Goal: Information Seeking & Learning: Learn about a topic

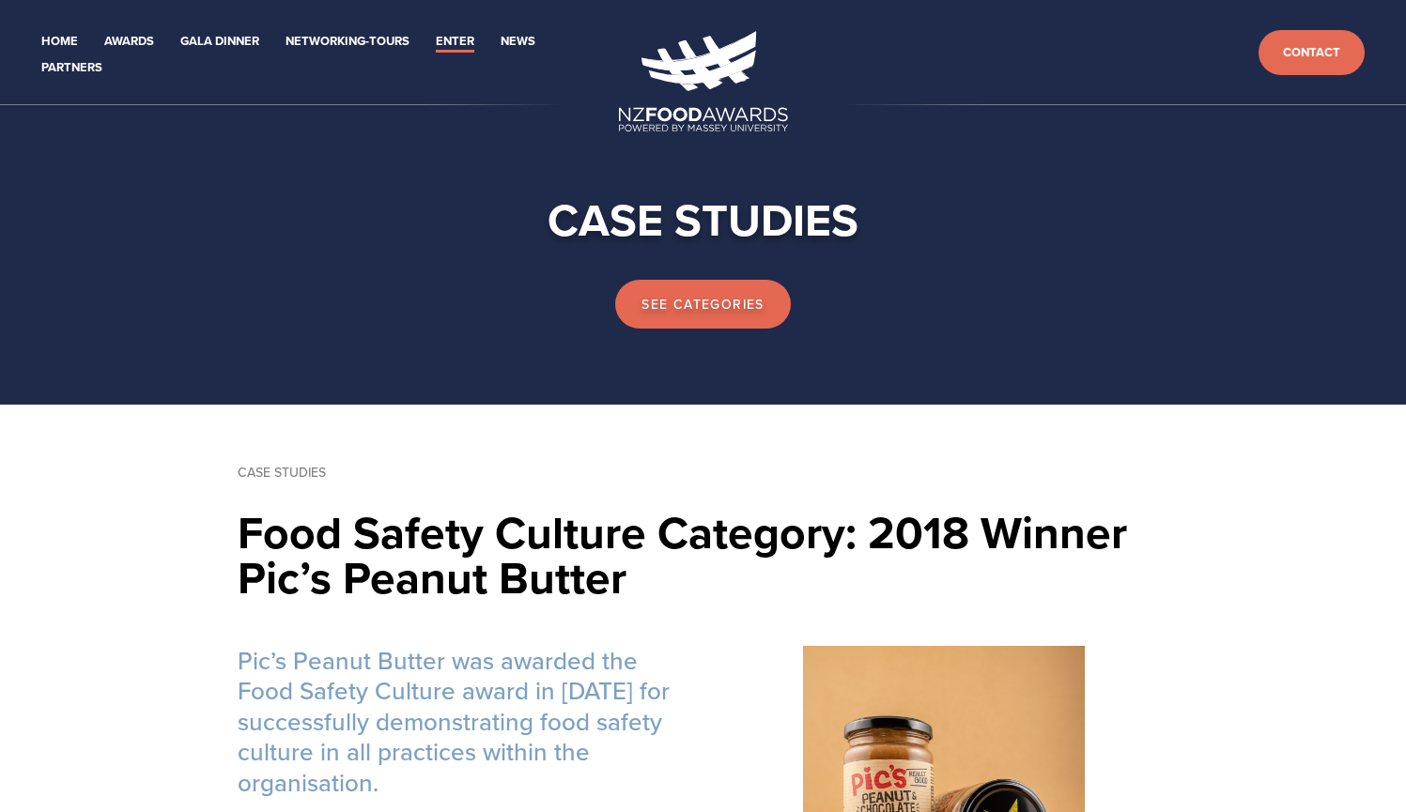
click at [311, 472] on link "Case Studies" at bounding box center [282, 472] width 88 height 19
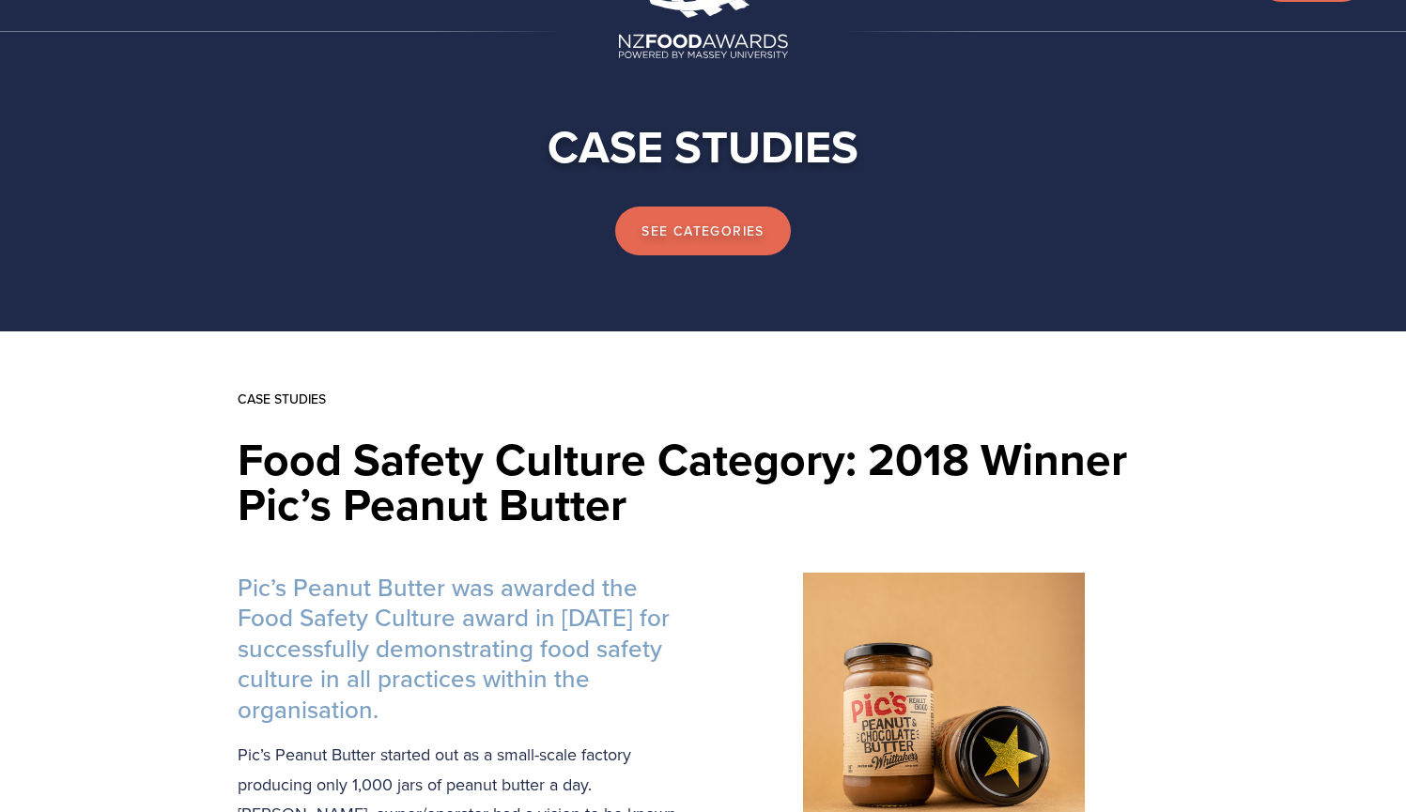
scroll to position [94, 0]
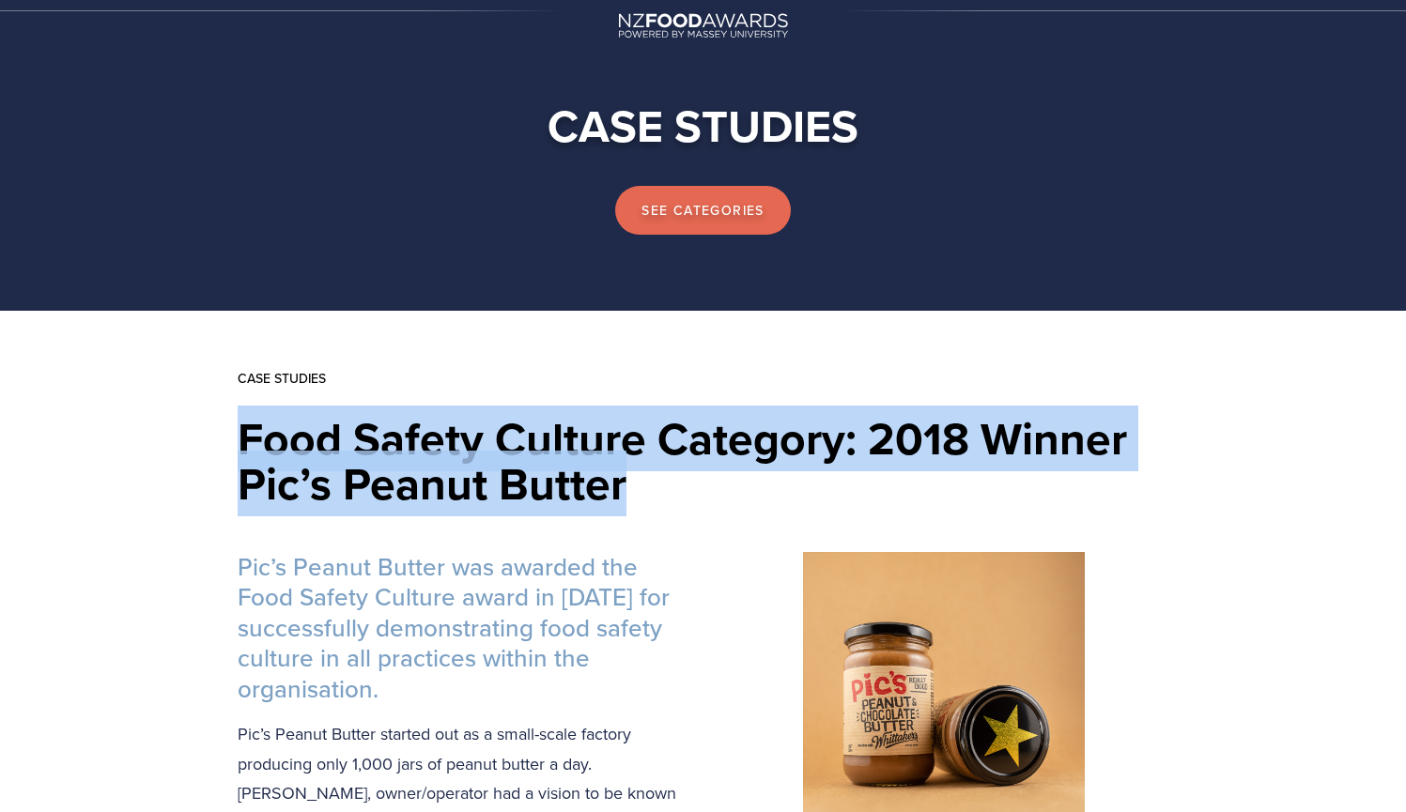
drag, startPoint x: 640, startPoint y: 492, endPoint x: 213, endPoint y: 451, distance: 428.4
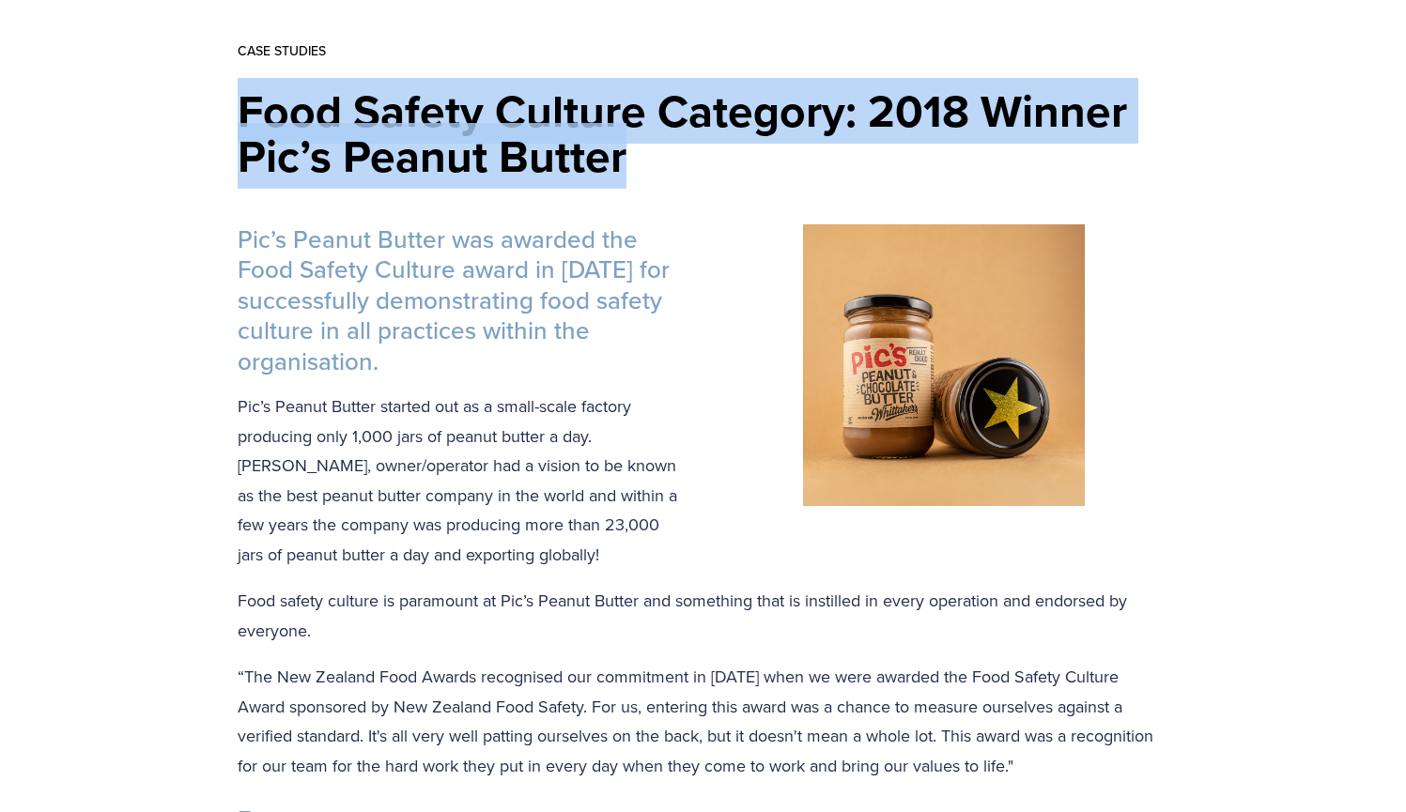
scroll to position [423, 0]
copy h1 "Food Safety Culture Category: 2018 Winner Pic’s Peanut Butter"
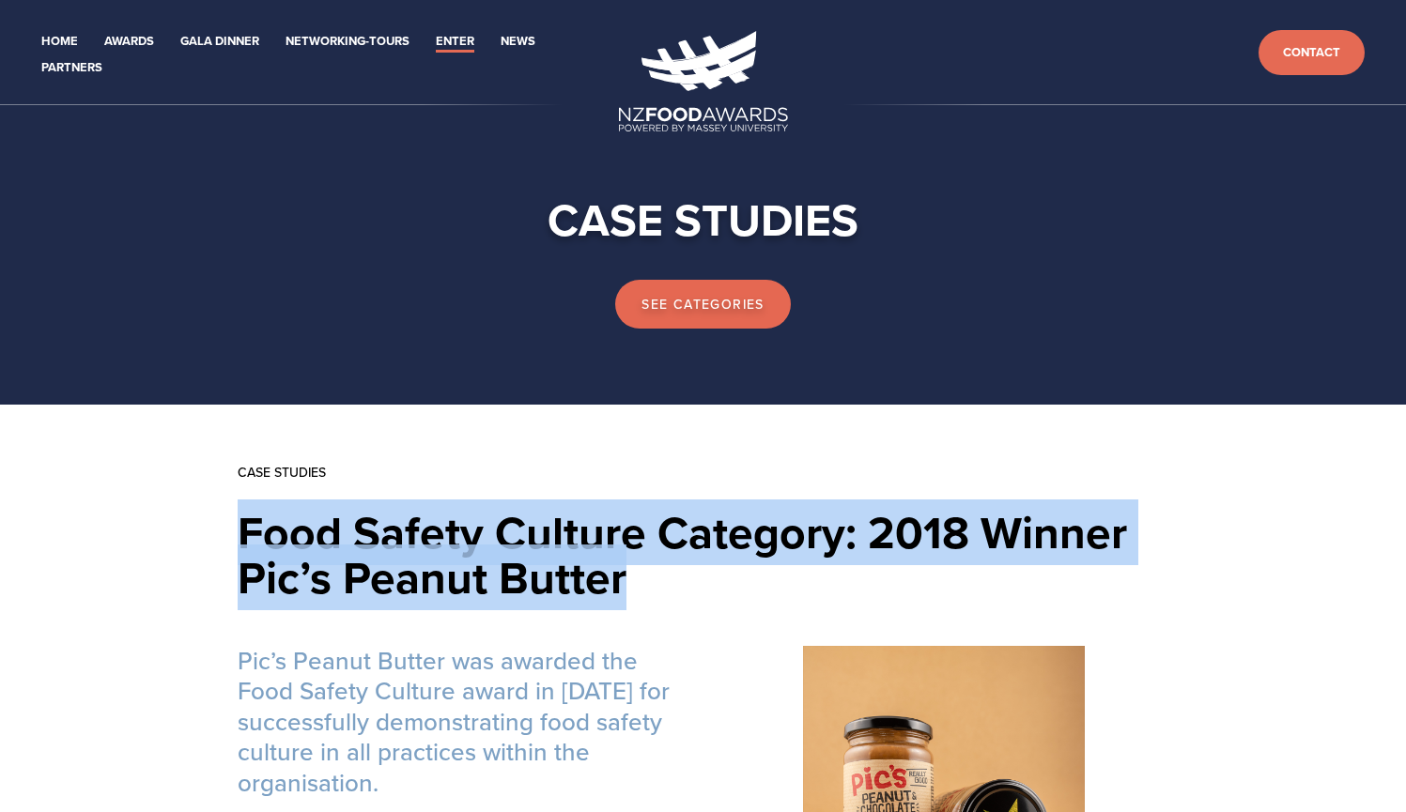
scroll to position [0, 0]
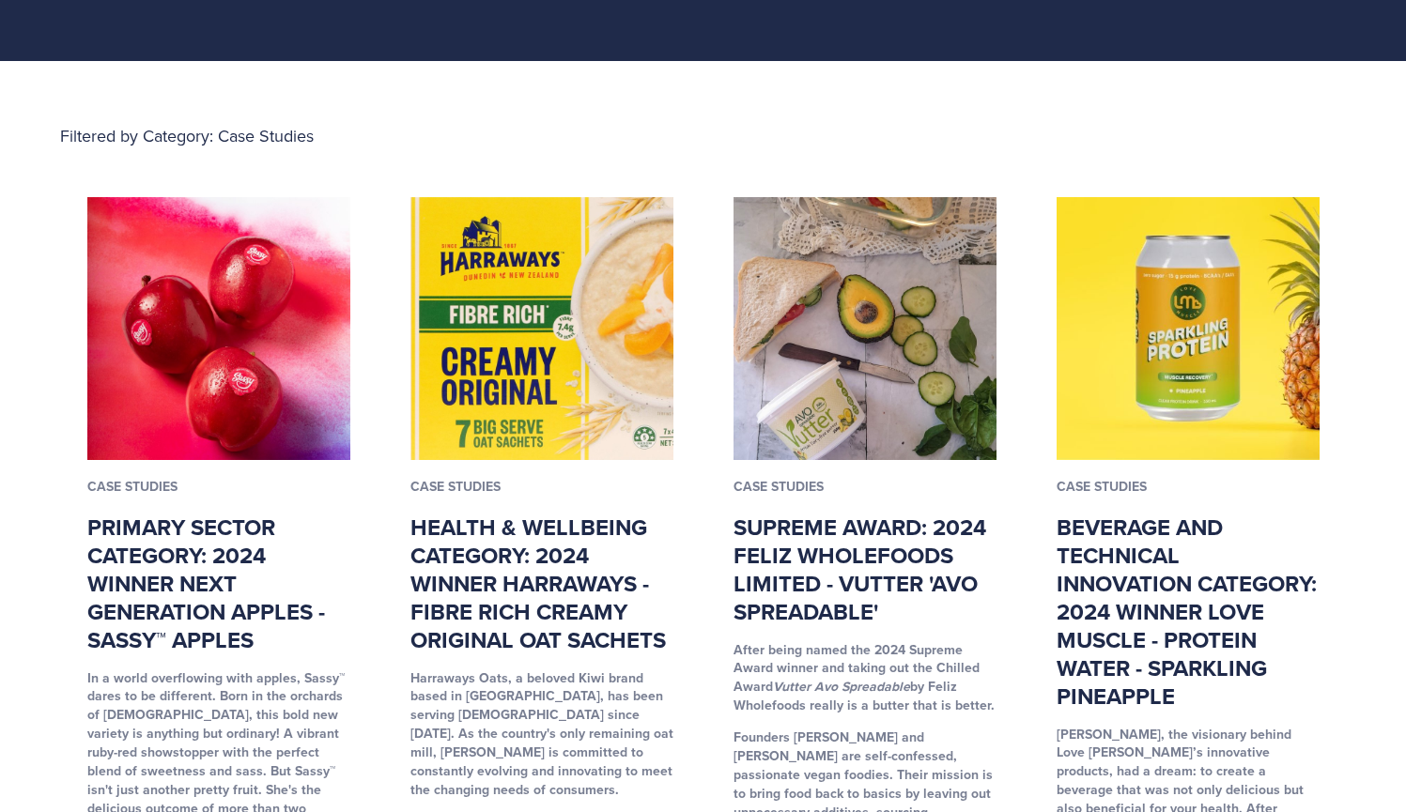
scroll to position [345, 0]
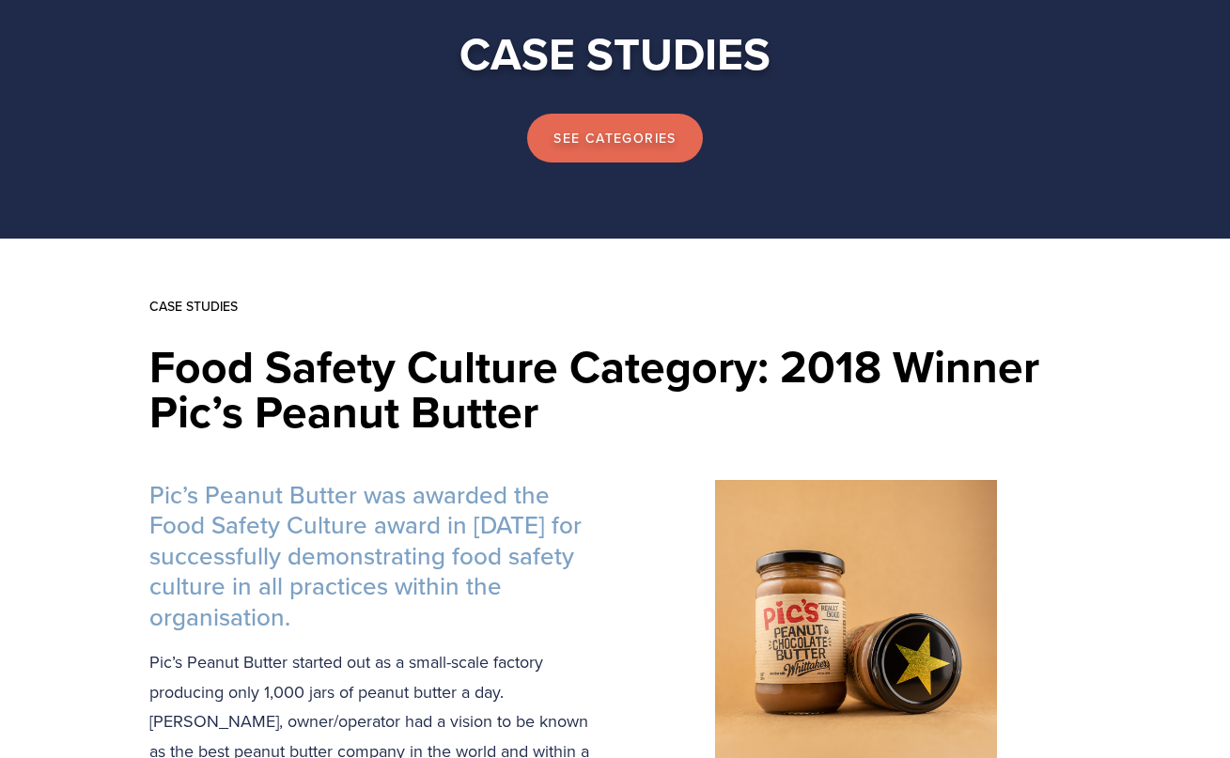
scroll to position [147, 0]
